Goal: Find specific page/section: Find specific page/section

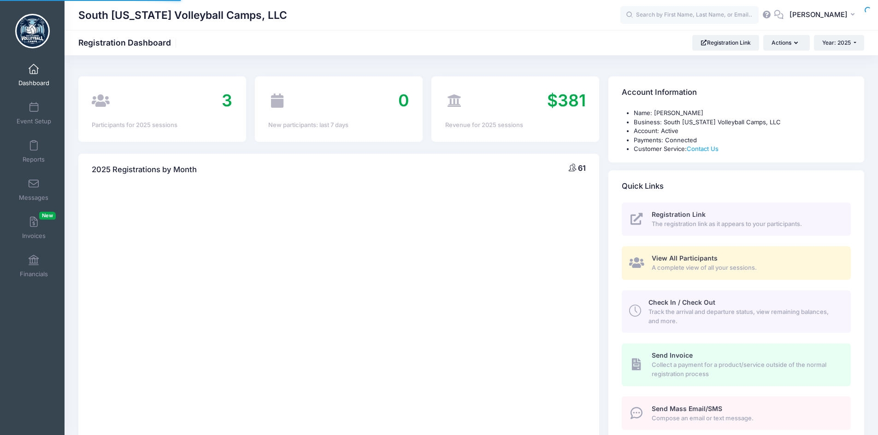
select select
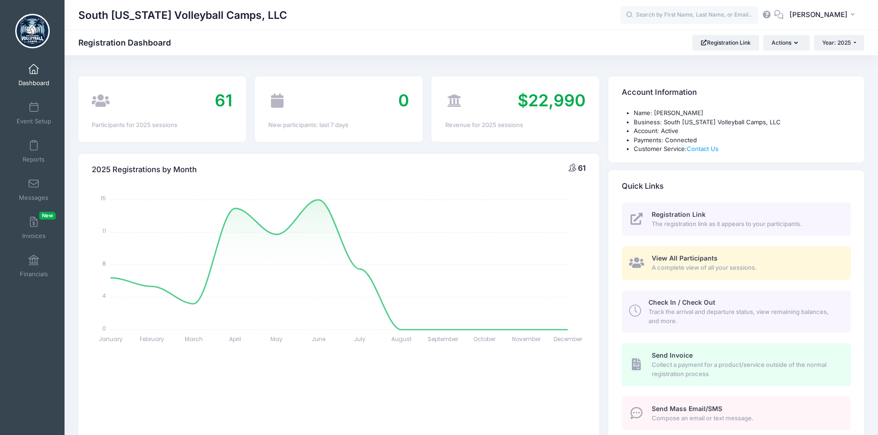
click at [673, 363] on span "Collect a payment for a product/service outside of the normal registration proc…" at bounding box center [746, 370] width 188 height 18
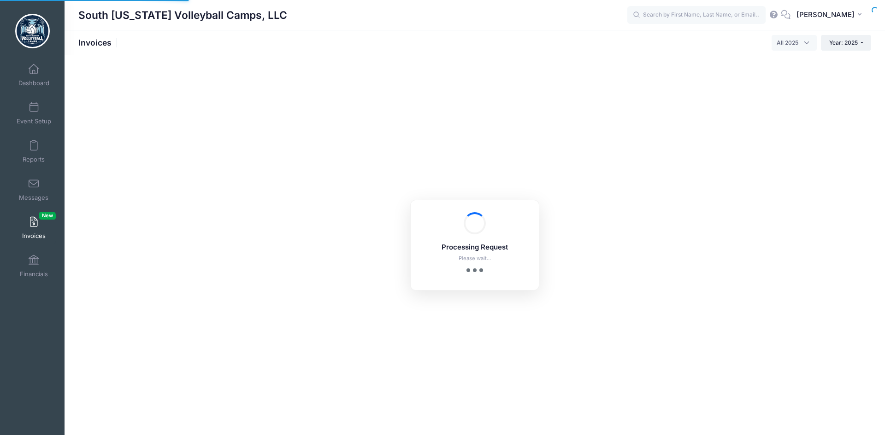
select select
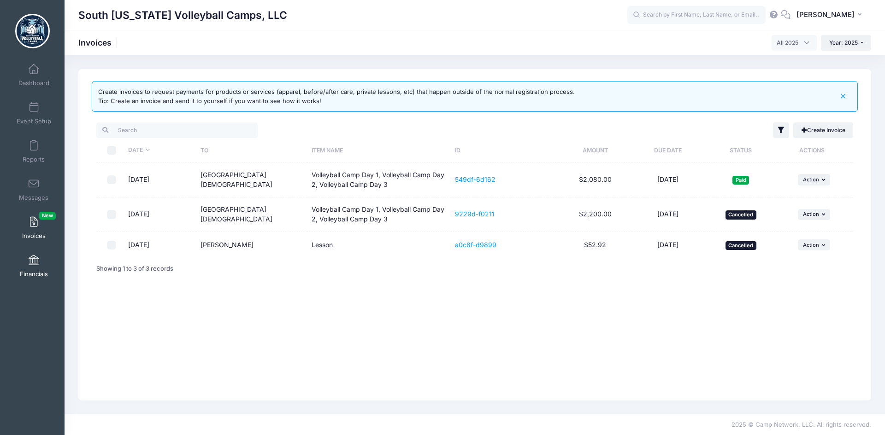
click at [24, 267] on link "Financials" at bounding box center [34, 266] width 44 height 32
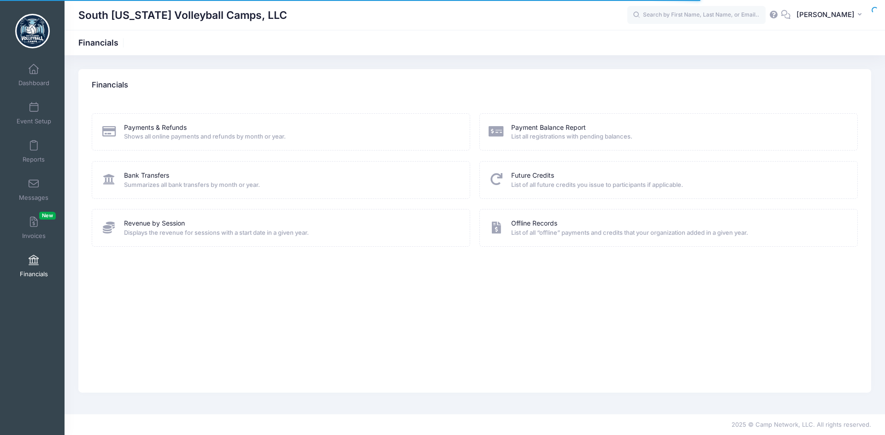
click at [147, 181] on span "Summarizes all bank transfers by month or year." at bounding box center [291, 185] width 334 height 9
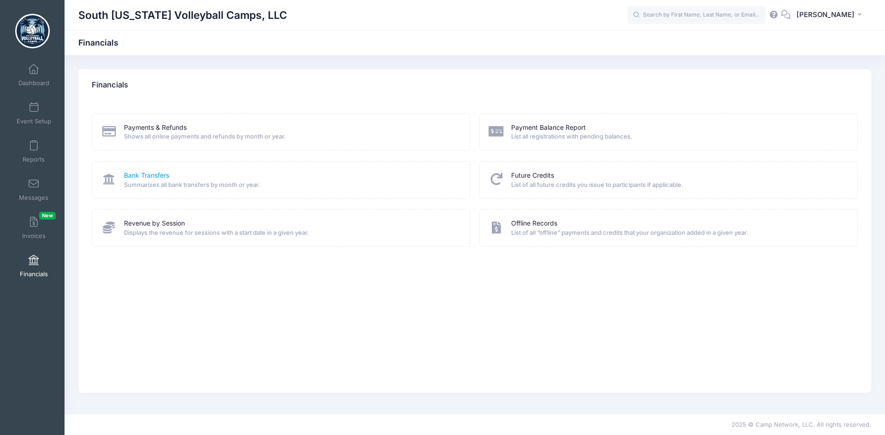
click at [148, 179] on link "Bank Transfers" at bounding box center [146, 176] width 45 height 10
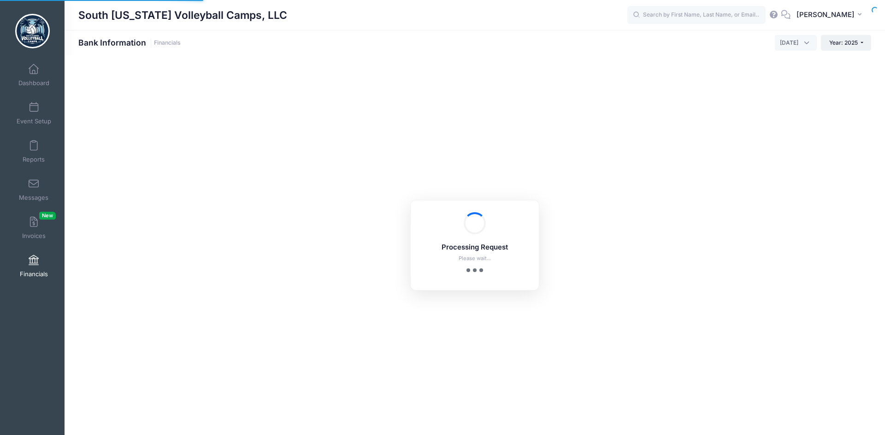
select select "10"
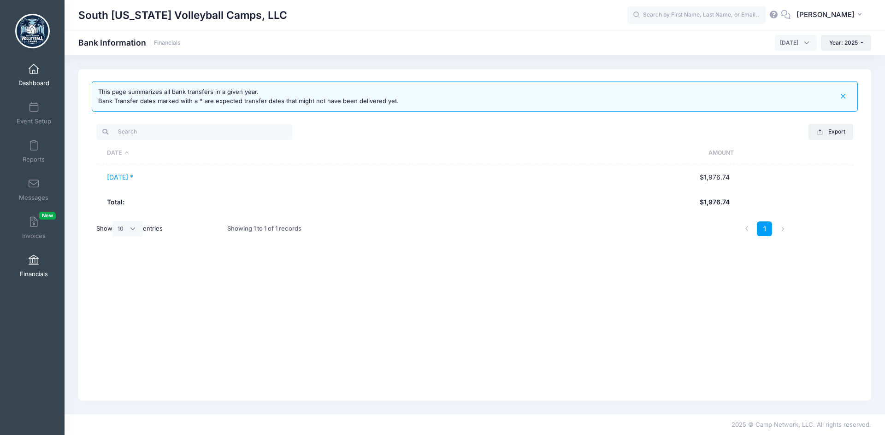
click at [38, 67] on link "Dashboard" at bounding box center [34, 75] width 44 height 32
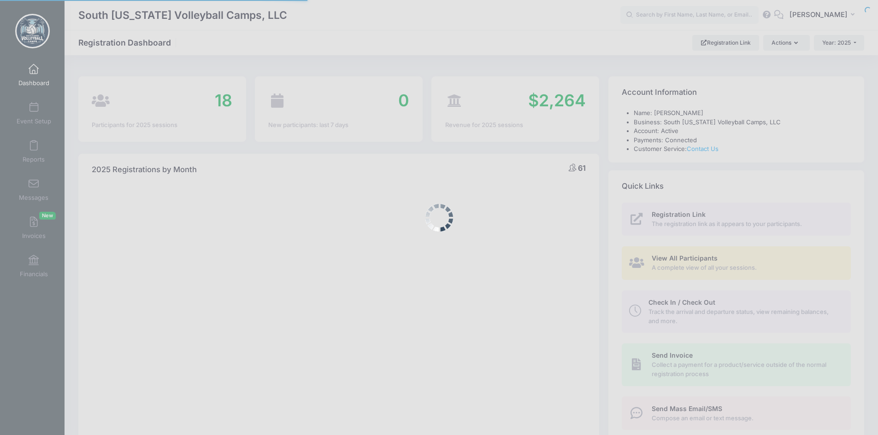
select select
